Goal: Task Accomplishment & Management: Manage account settings

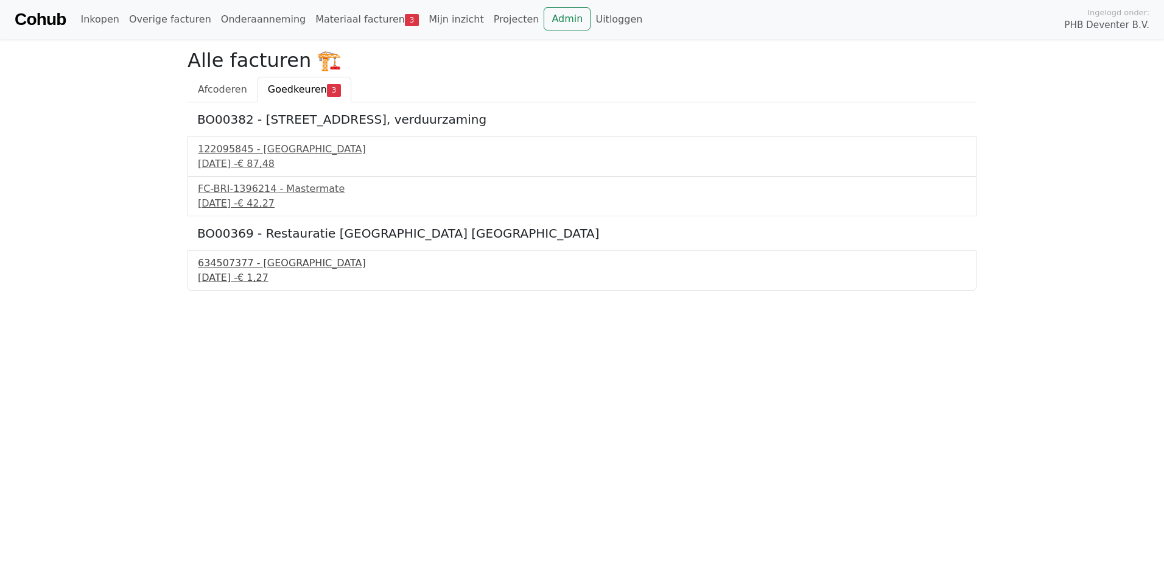
click at [237, 277] on div "11 september 2025 - € 1,27" at bounding box center [582, 277] width 768 height 15
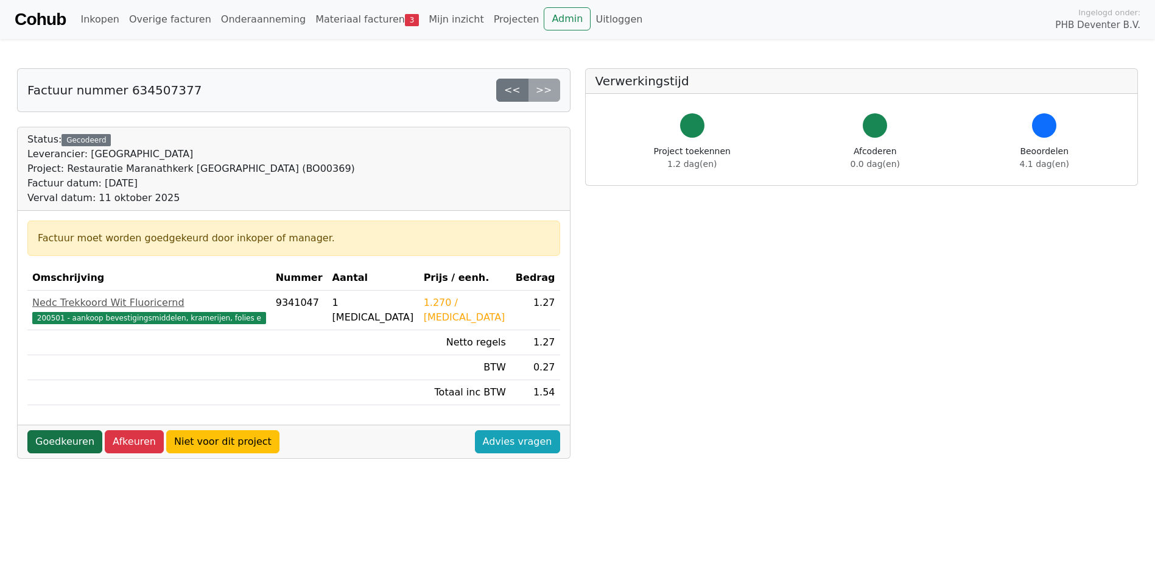
click at [53, 440] on link "Goedkeuren" at bounding box center [64, 441] width 75 height 23
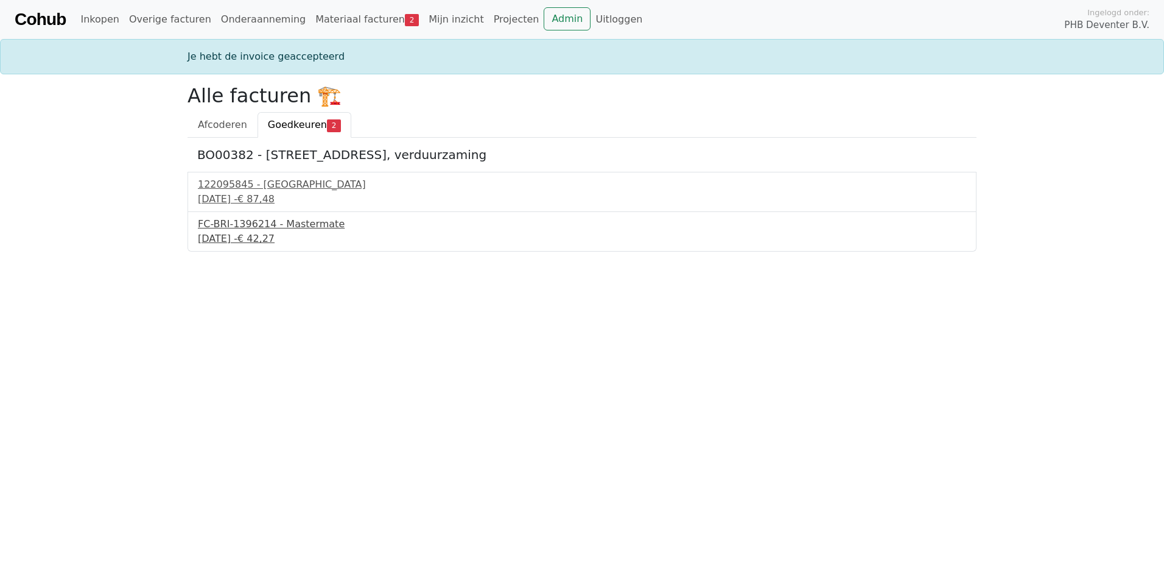
click at [238, 231] on div "9 september 2025 - € 42,27" at bounding box center [582, 238] width 768 height 15
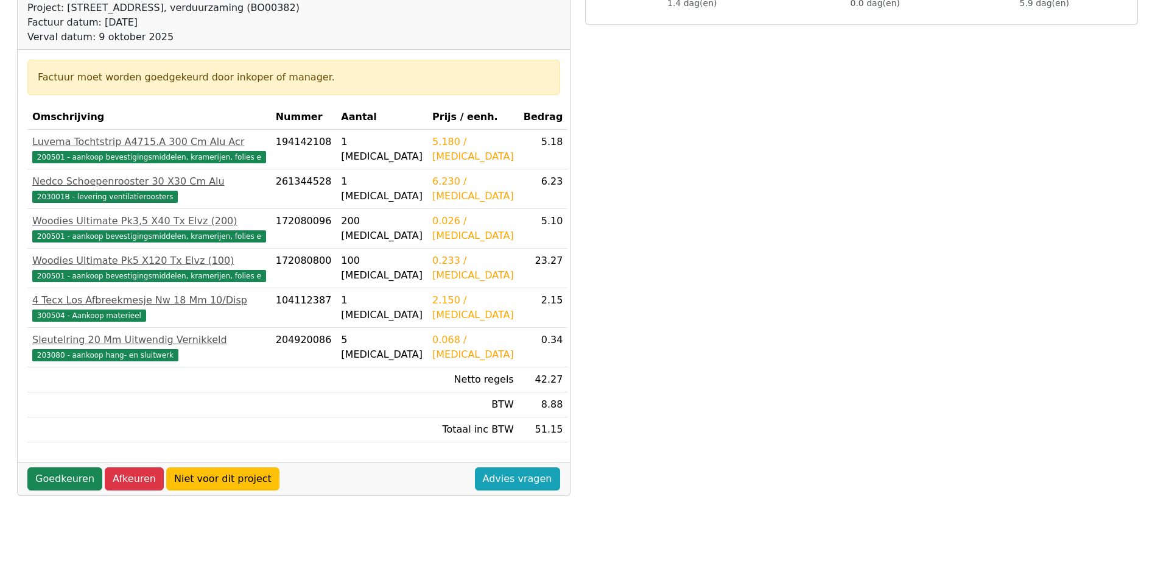
scroll to position [183, 0]
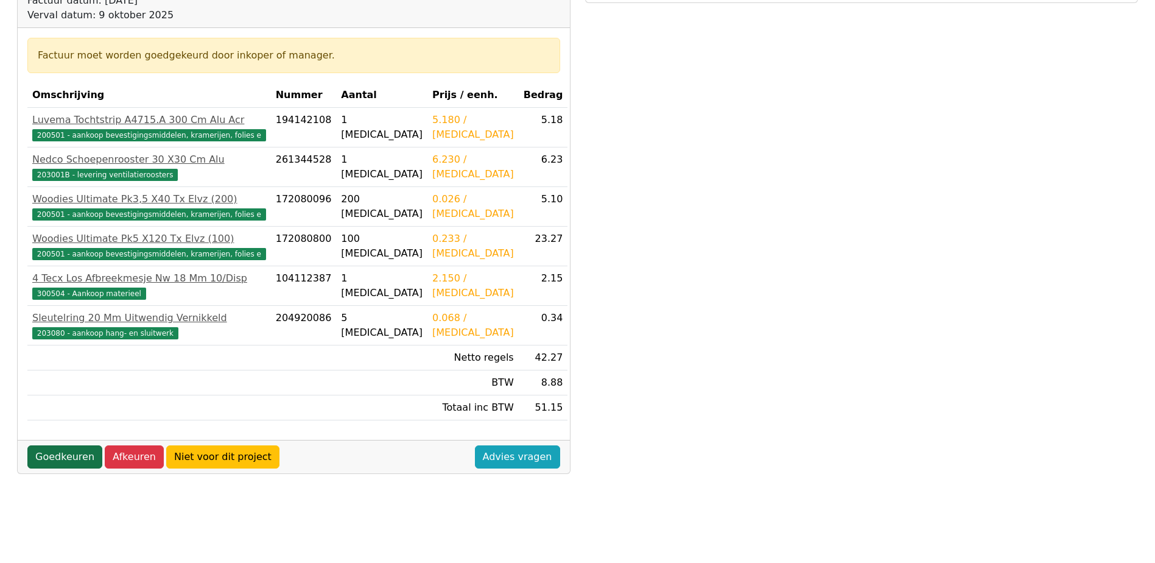
click at [69, 463] on link "Goedkeuren" at bounding box center [64, 456] width 75 height 23
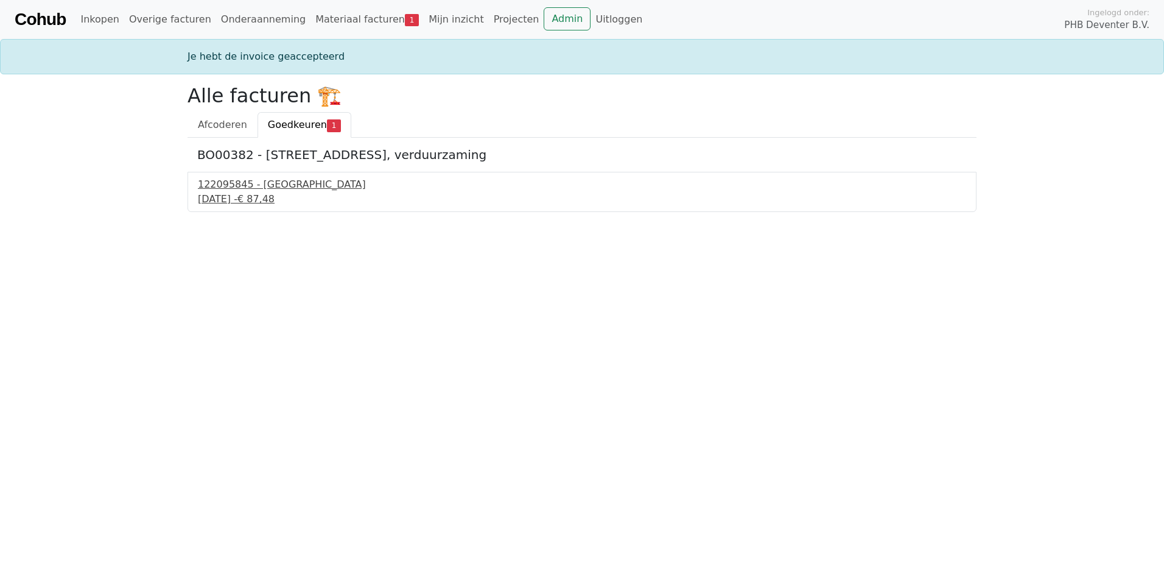
click at [248, 190] on div "122095845 - [GEOGRAPHIC_DATA]" at bounding box center [582, 184] width 768 height 15
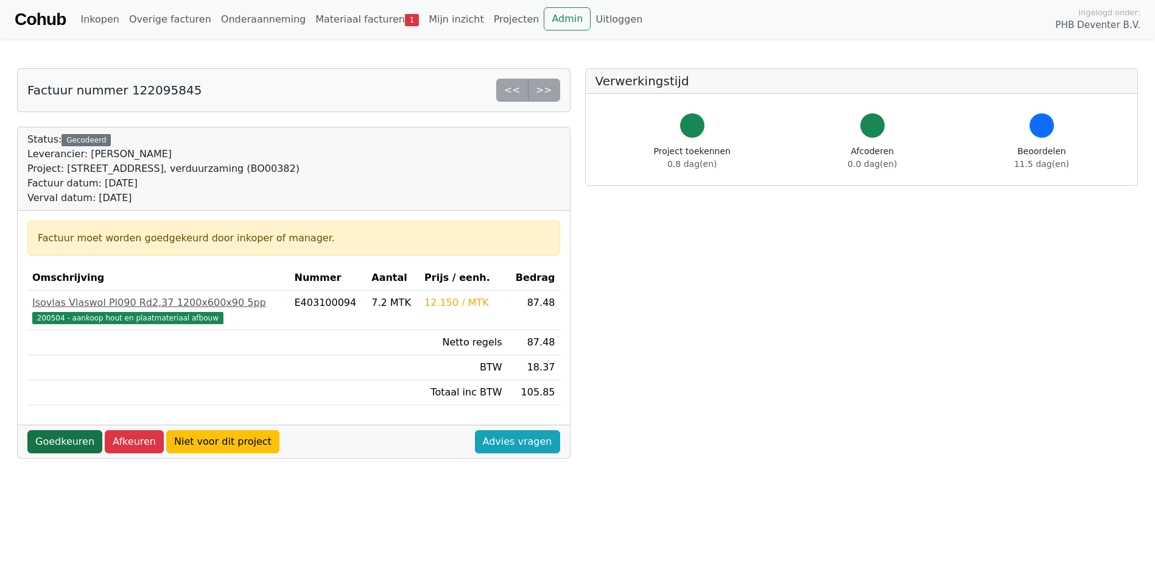
click at [56, 445] on link "Goedkeuren" at bounding box center [64, 441] width 75 height 23
